Goal: Information Seeking & Learning: Learn about a topic

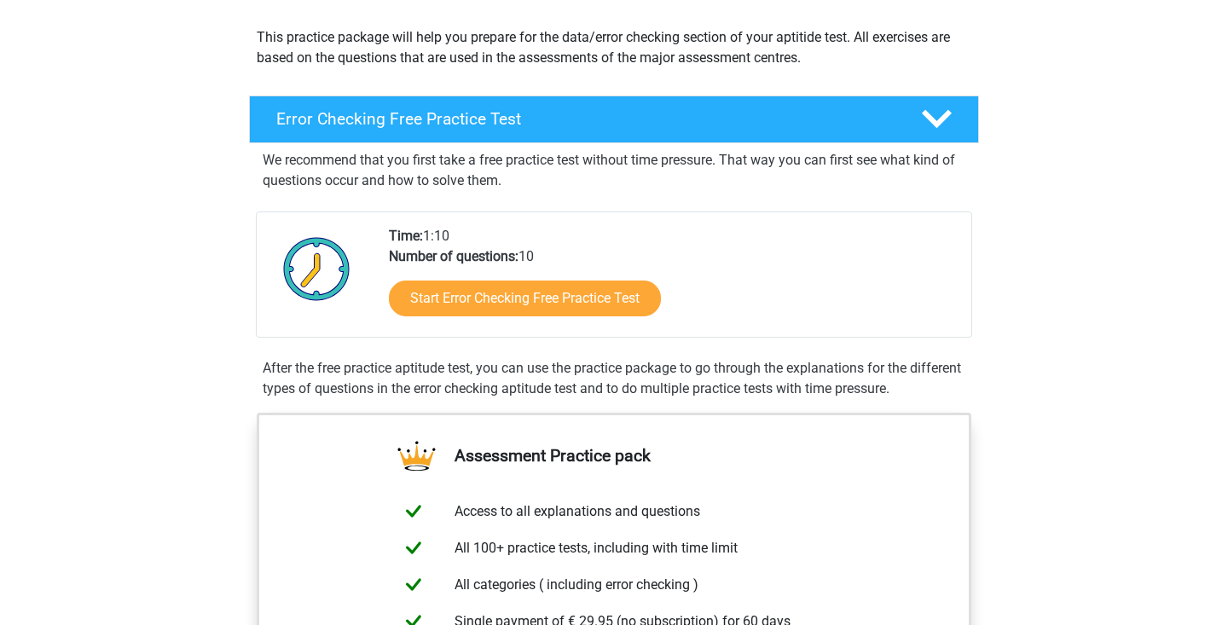
scroll to position [189, 0]
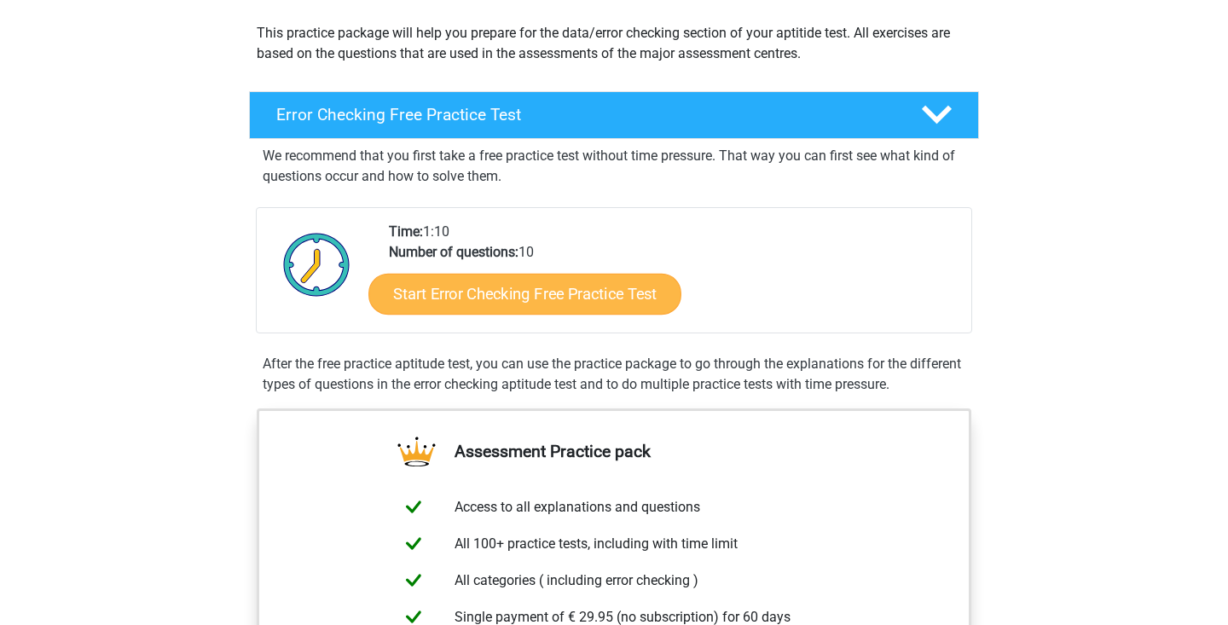
click at [586, 290] on link "Start Error Checking Free Practice Test" at bounding box center [524, 294] width 313 height 41
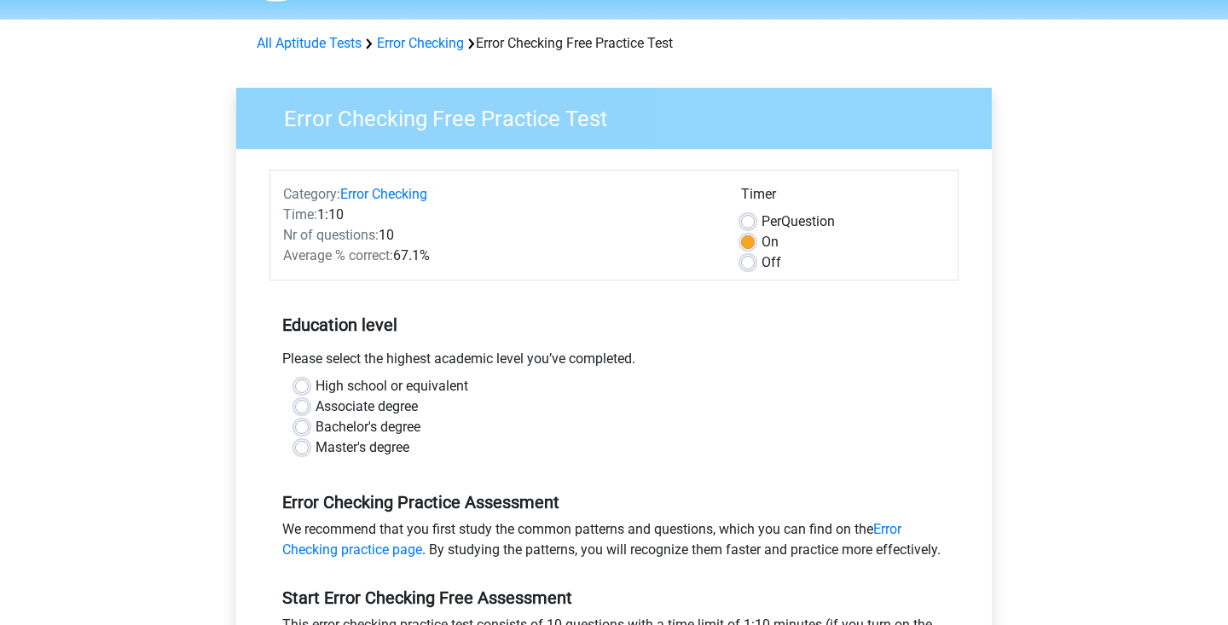
scroll to position [55, 0]
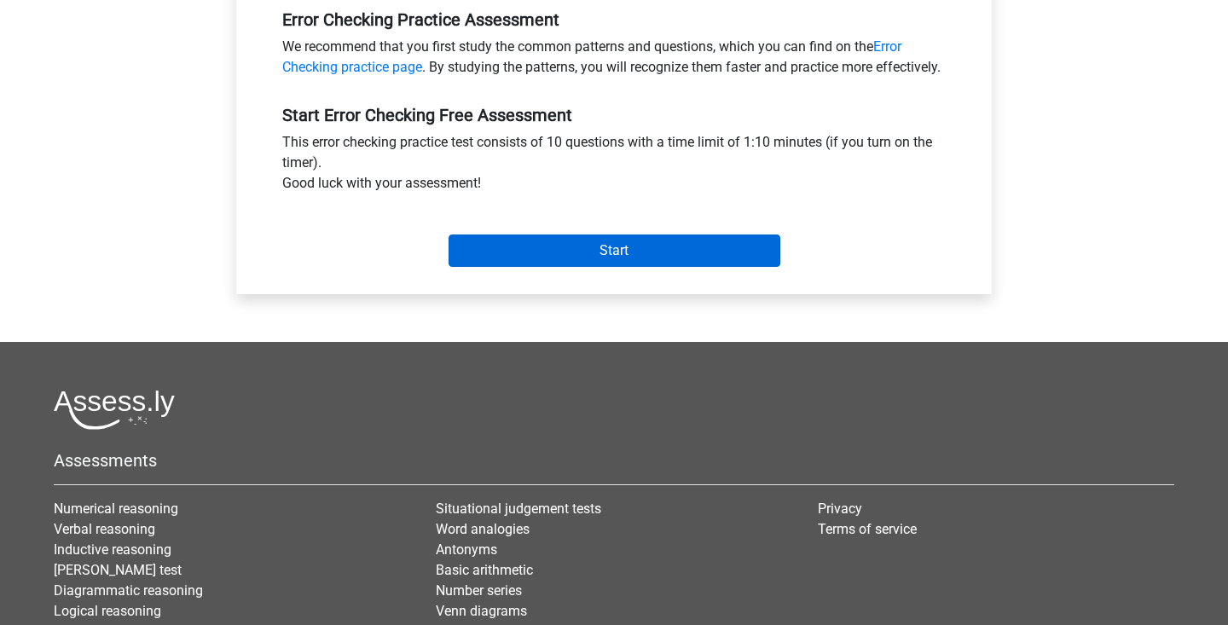
click at [488, 267] on input "Start" at bounding box center [614, 250] width 332 height 32
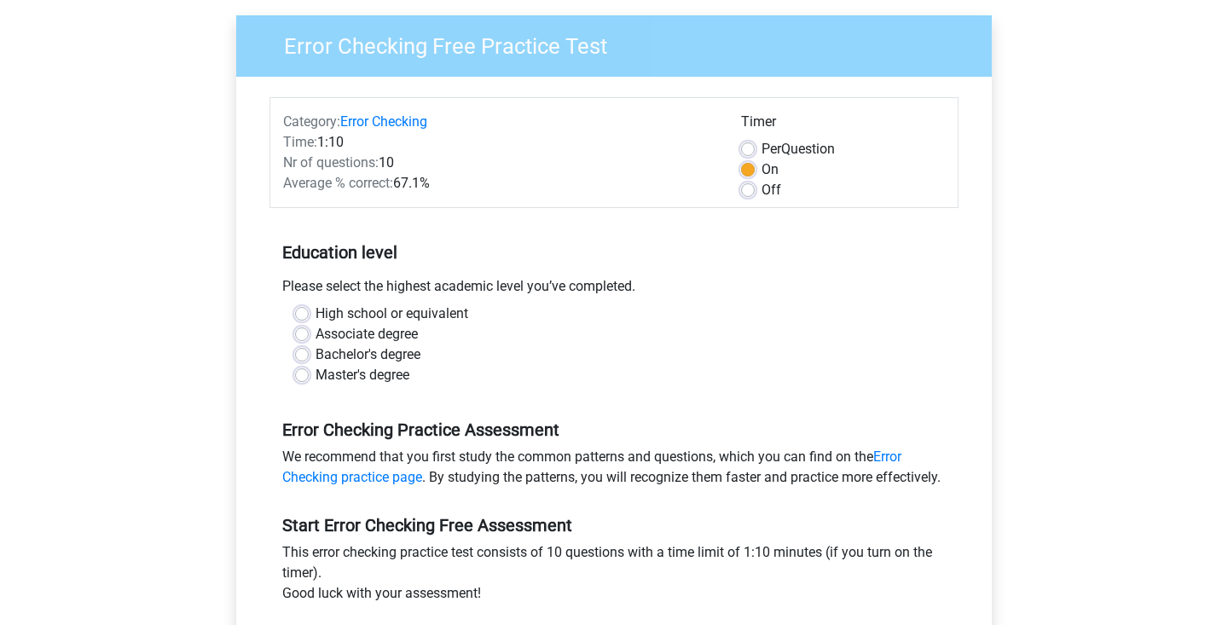
click at [349, 352] on label "Bachelor's degree" at bounding box center [367, 354] width 105 height 20
click at [309, 352] on input "Bachelor's degree" at bounding box center [302, 352] width 14 height 17
radio input "true"
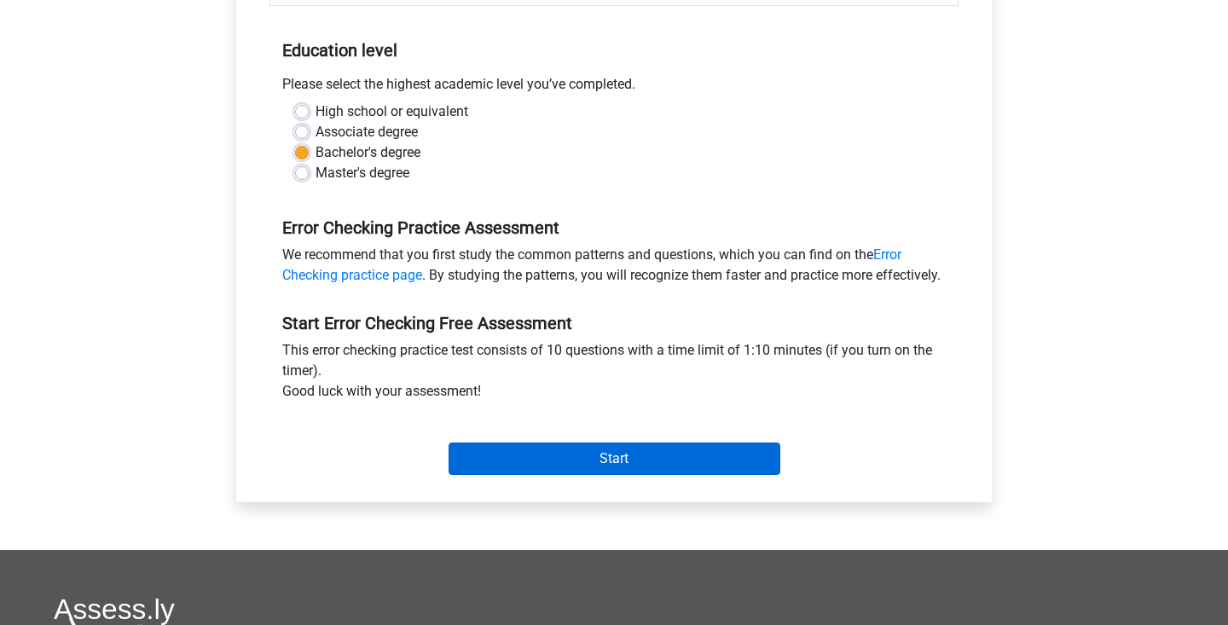
click at [489, 475] on input "Start" at bounding box center [614, 458] width 332 height 32
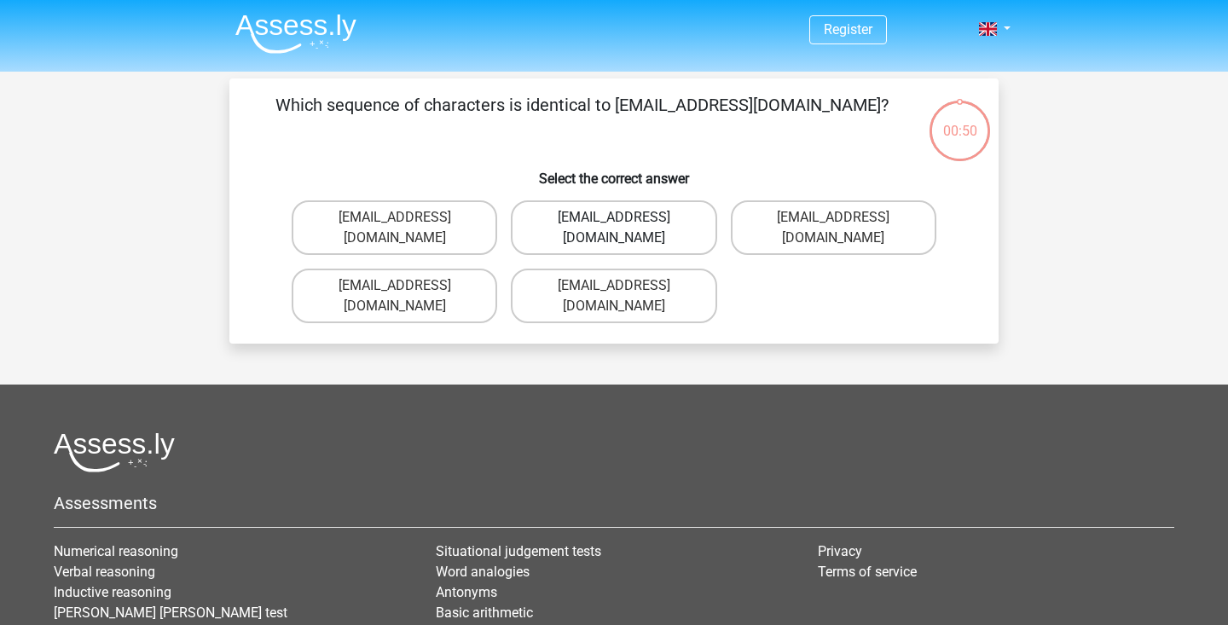
click at [649, 218] on label "Evie_Meade@jointmail.com.uk" at bounding box center [613, 227] width 205 height 55
click at [625, 218] on input "Evie_Meade@jointmail.com.uk" at bounding box center [619, 222] width 11 height 11
radio input "true"
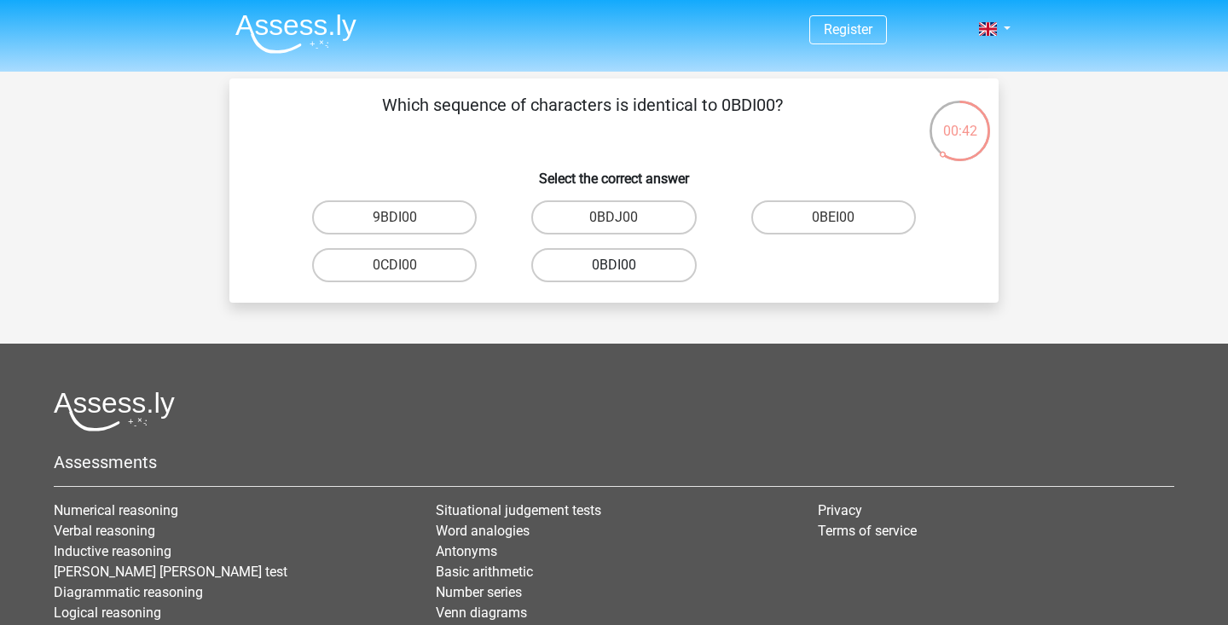
click at [612, 272] on label "0BDI00" at bounding box center [613, 265] width 165 height 34
click at [614, 272] on input "0BDI00" at bounding box center [619, 270] width 11 height 11
radio input "true"
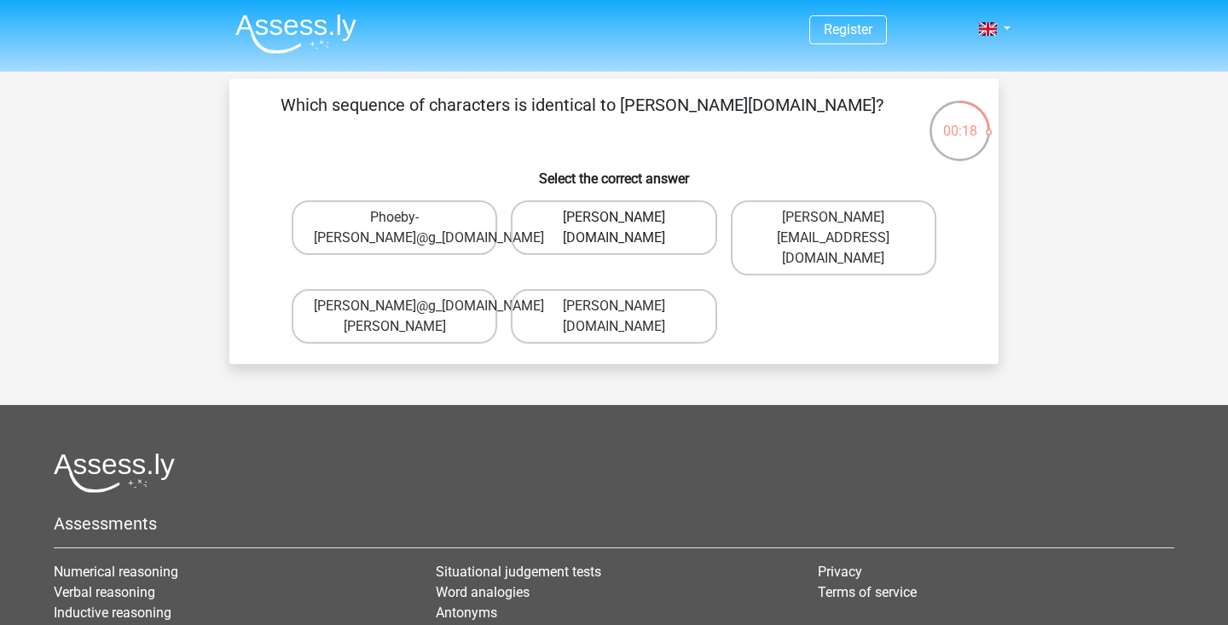
click at [577, 242] on label "Phoebe-Patterson@g_mail.gr" at bounding box center [613, 227] width 205 height 55
click at [614, 228] on input "Phoebe-Patterson@g_mail.gr" at bounding box center [619, 222] width 11 height 11
radio input "true"
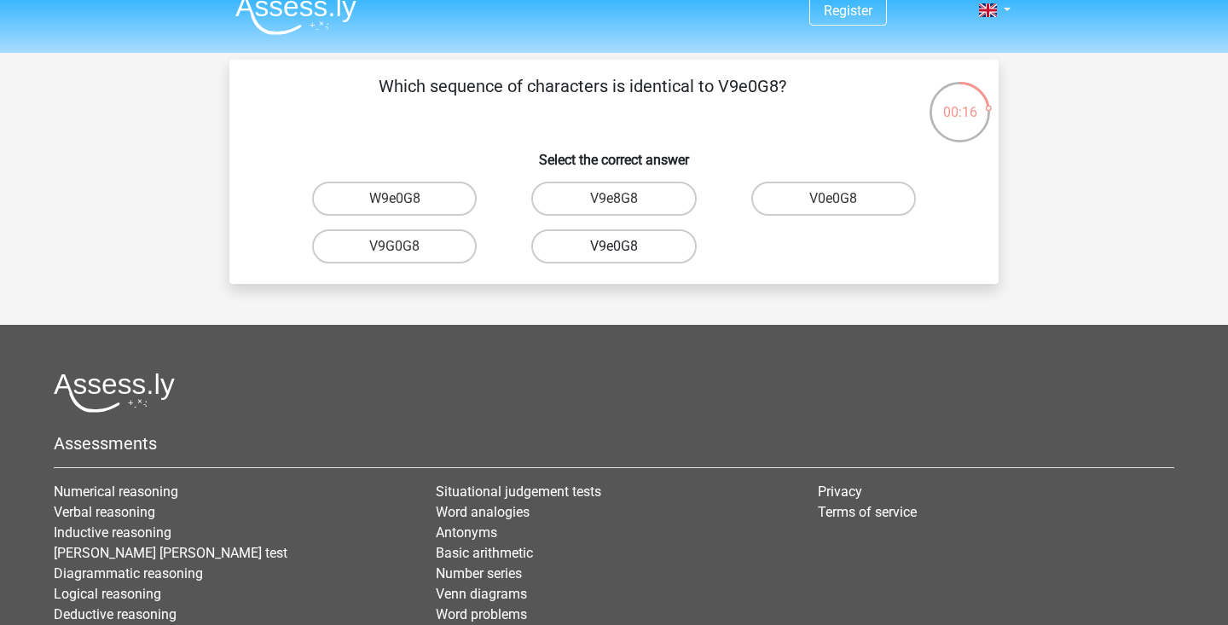
scroll to position [9, 0]
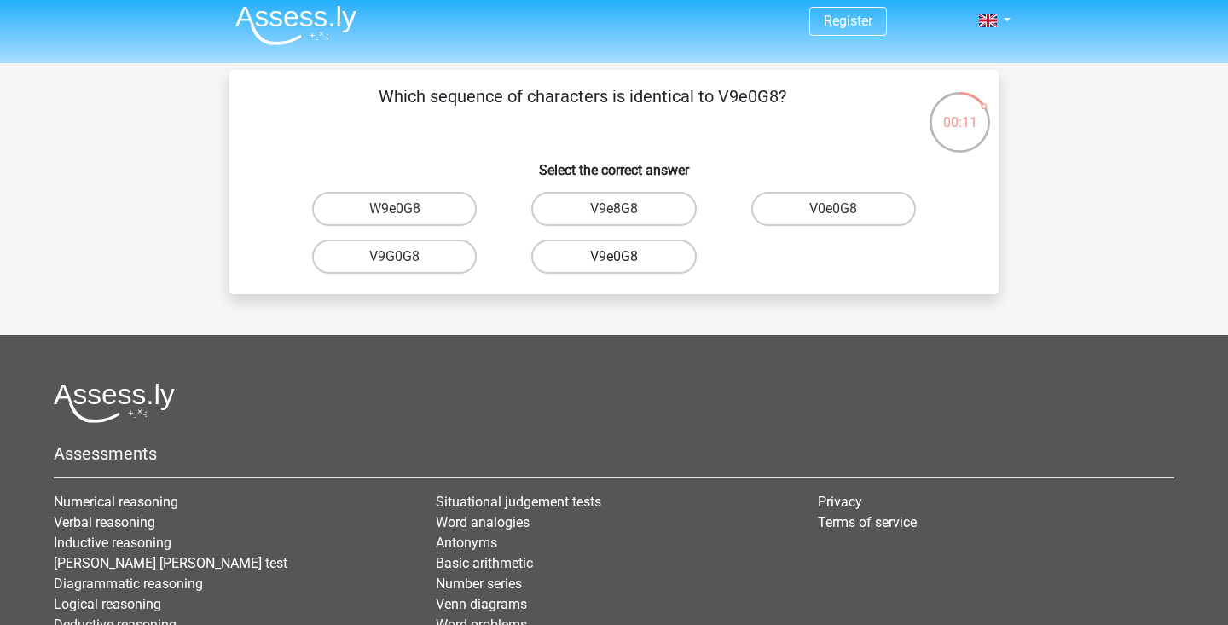
click at [642, 260] on label "V9e0G8" at bounding box center [613, 257] width 165 height 34
click at [625, 260] on input "V9e0G8" at bounding box center [619, 262] width 11 height 11
radio input "true"
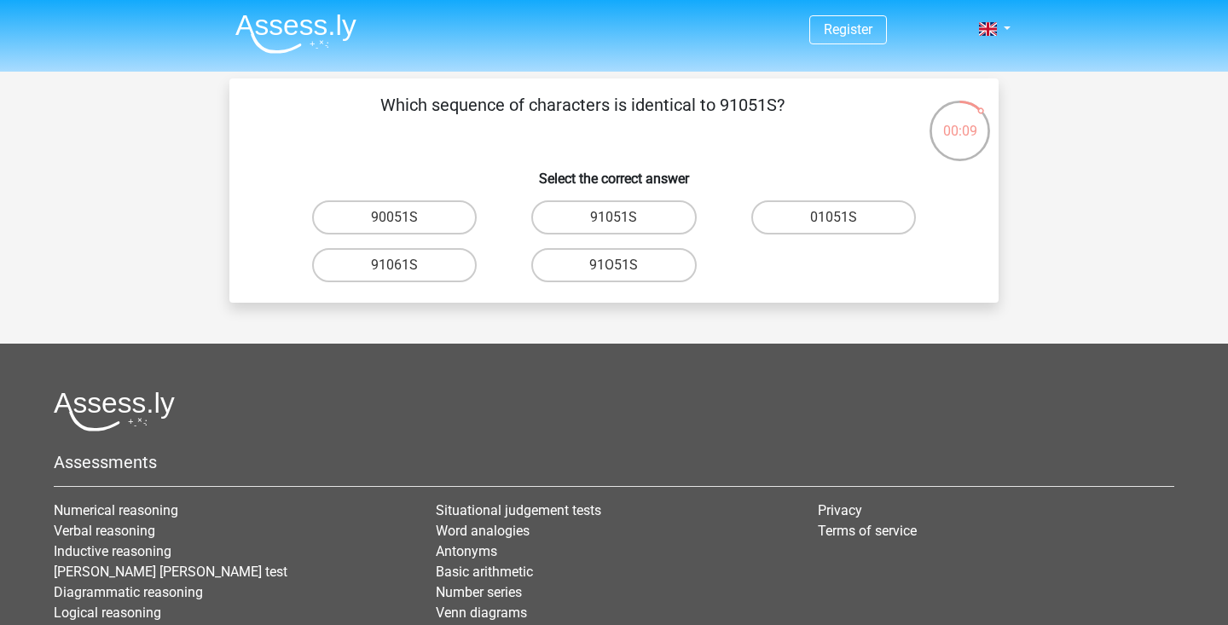
scroll to position [0, 0]
click at [574, 225] on label "91051S" at bounding box center [613, 217] width 165 height 34
click at [614, 225] on input "91051S" at bounding box center [619, 222] width 11 height 11
radio input "true"
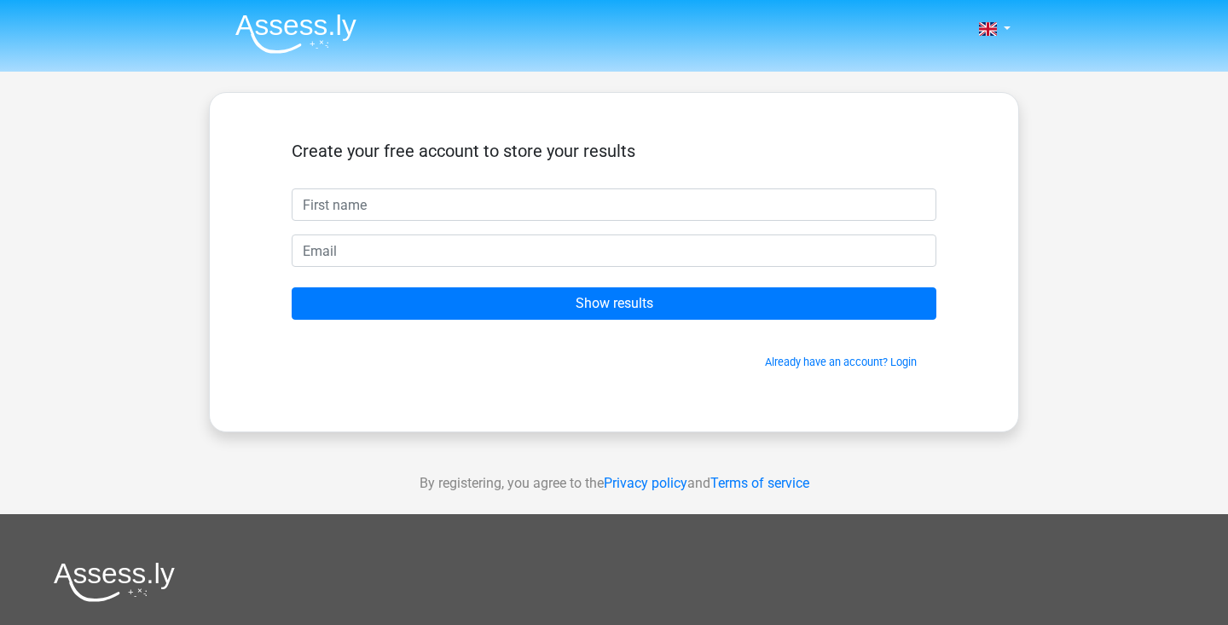
click at [323, 38] on img at bounding box center [295, 34] width 121 height 40
